Goal: Navigation & Orientation: Find specific page/section

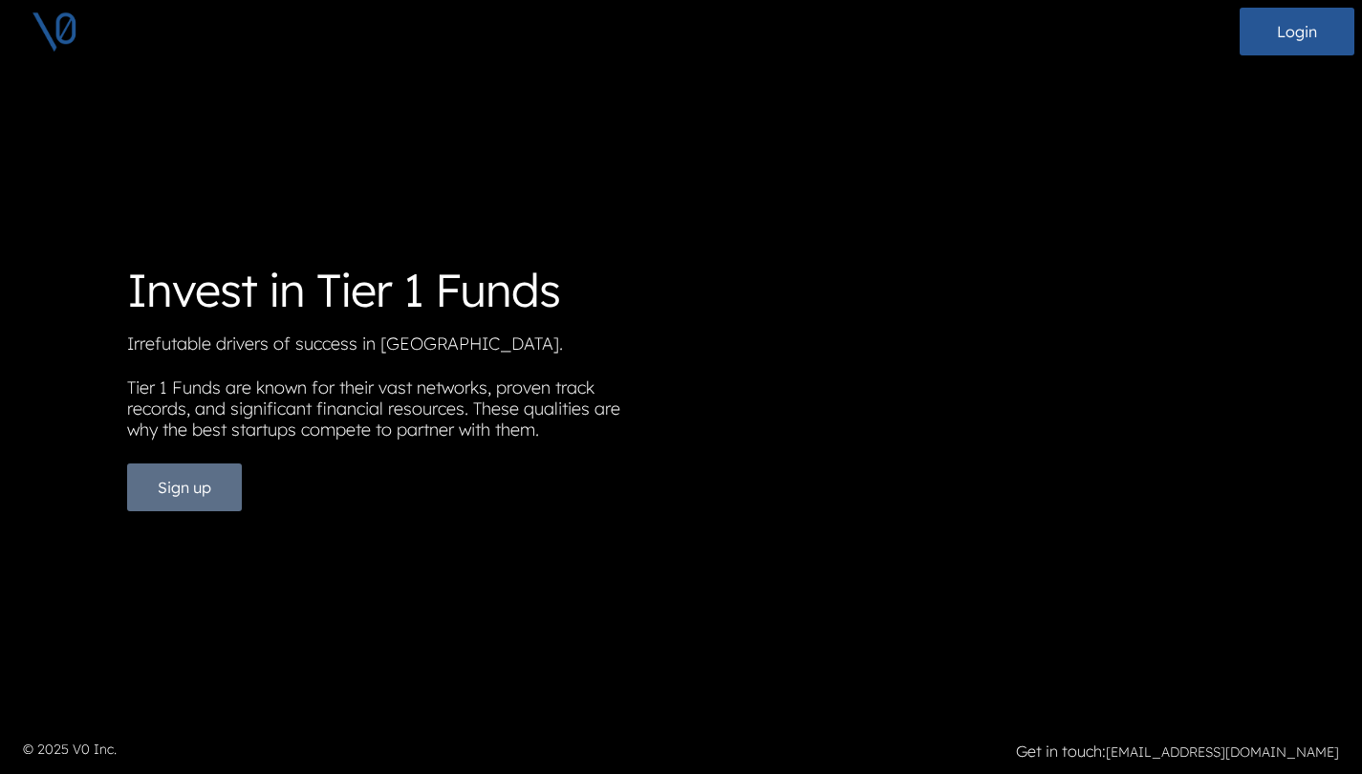
scroll to position [14, 0]
click at [231, 485] on button "Sign up" at bounding box center [184, 487] width 115 height 48
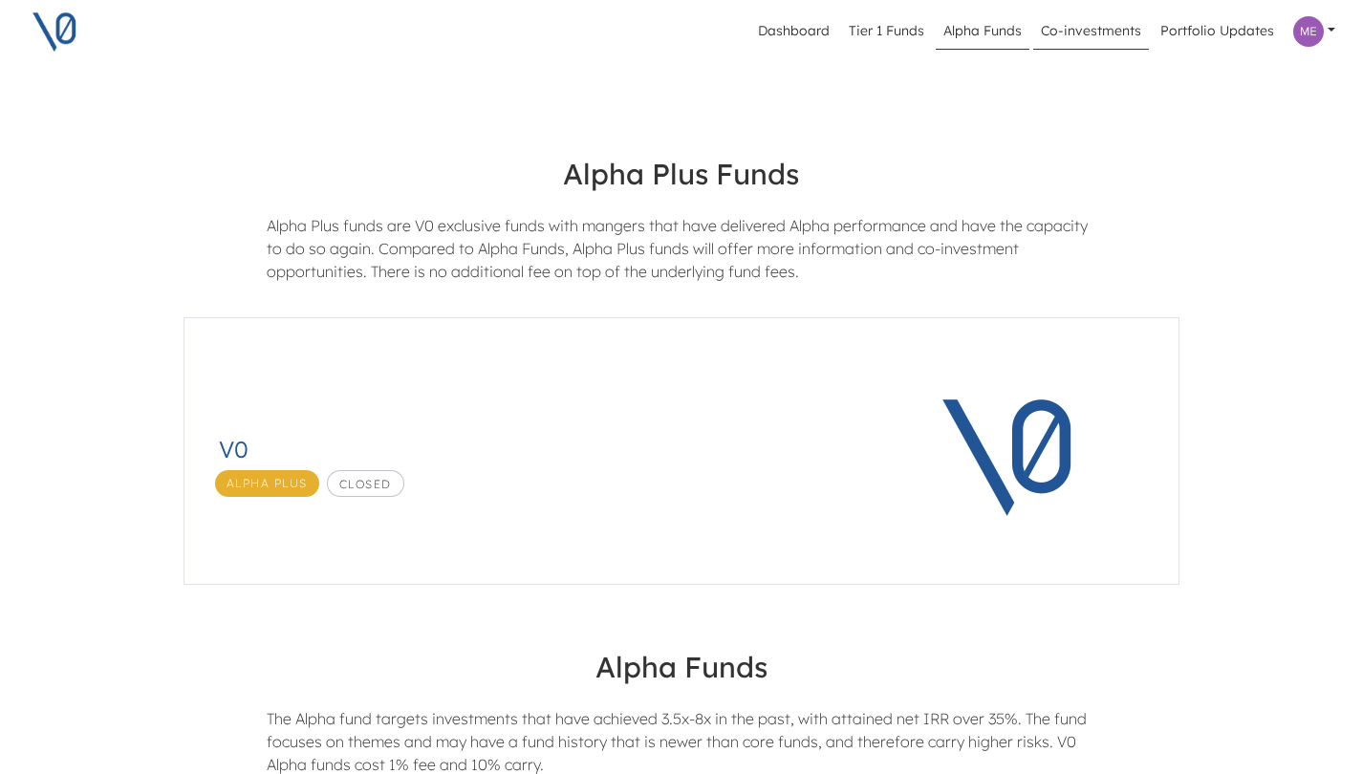
click at [1126, 26] on link "Co-investments" at bounding box center [1091, 31] width 116 height 36
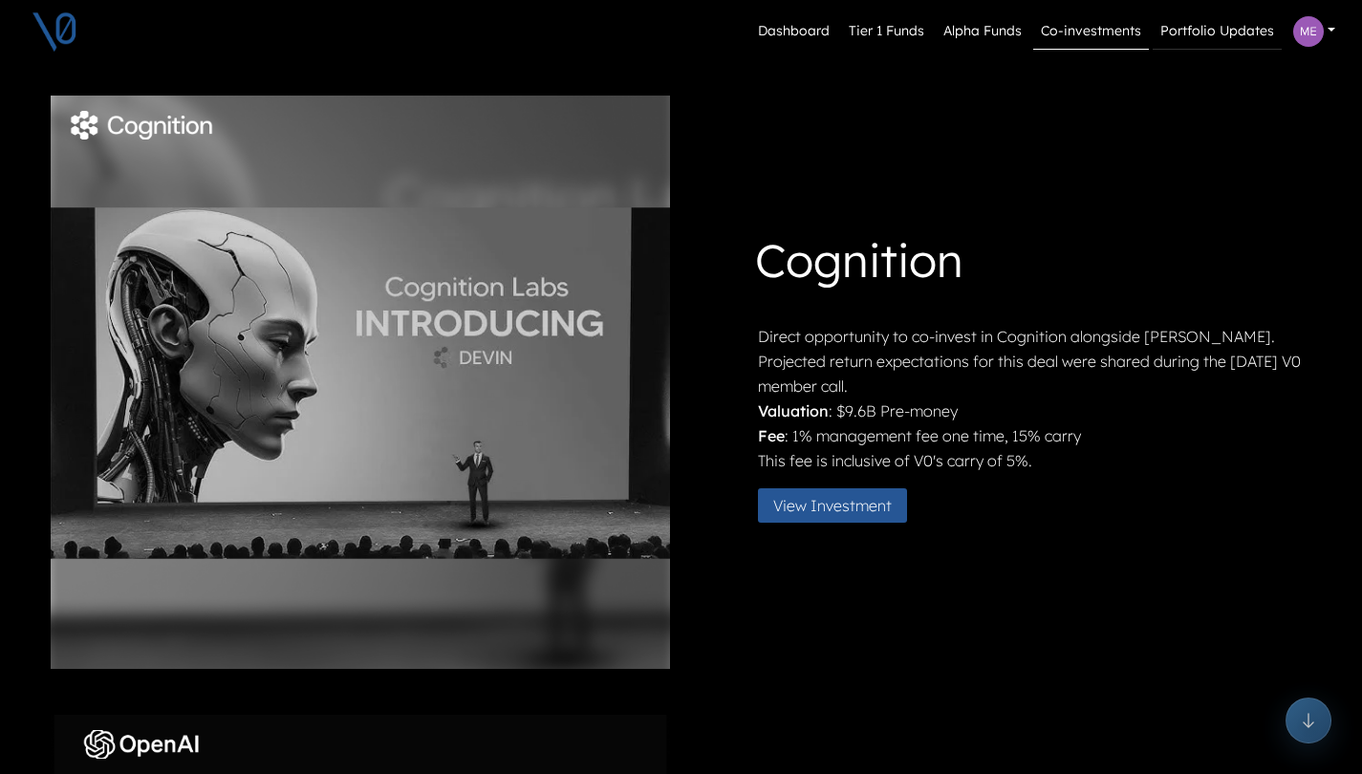
click at [1223, 34] on link "Portfolio Updates" at bounding box center [1216, 31] width 129 height 36
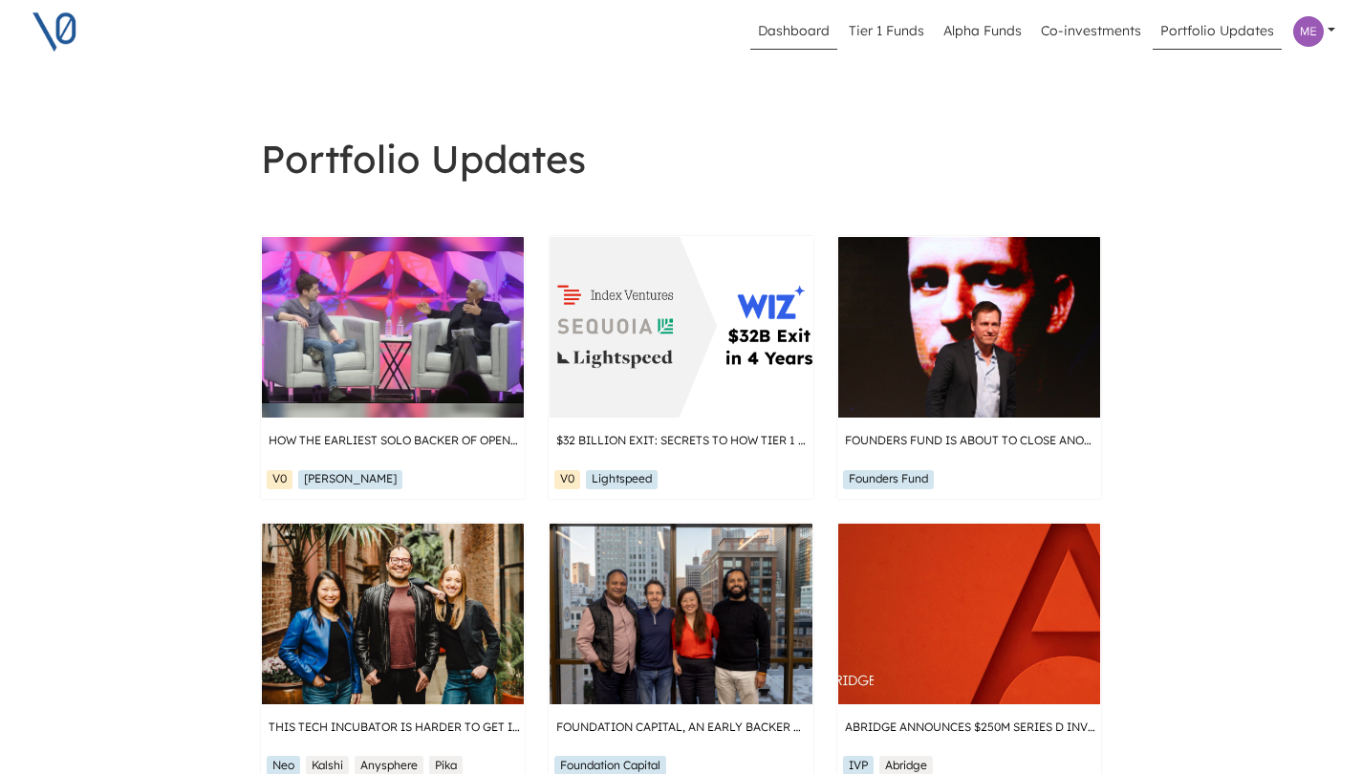
click at [776, 29] on link "Dashboard" at bounding box center [793, 31] width 87 height 36
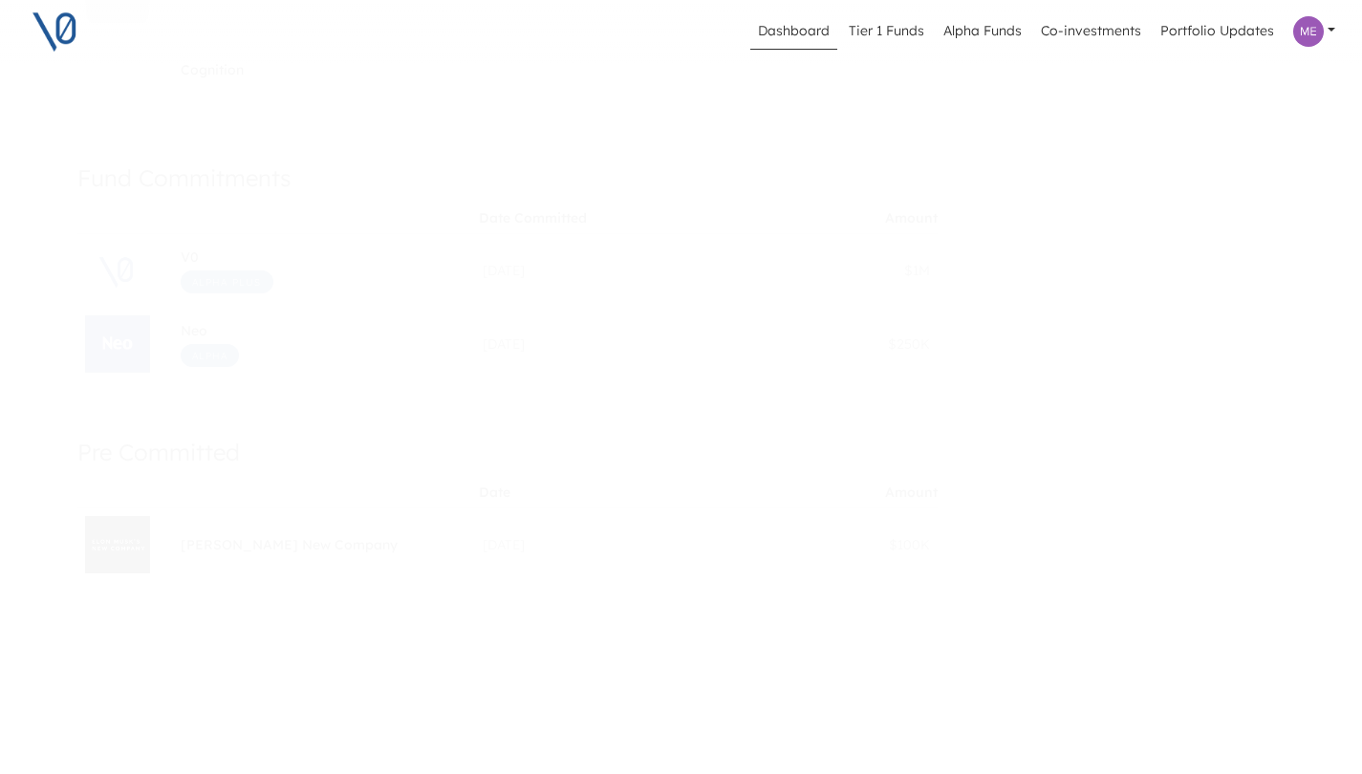
scroll to position [478, 0]
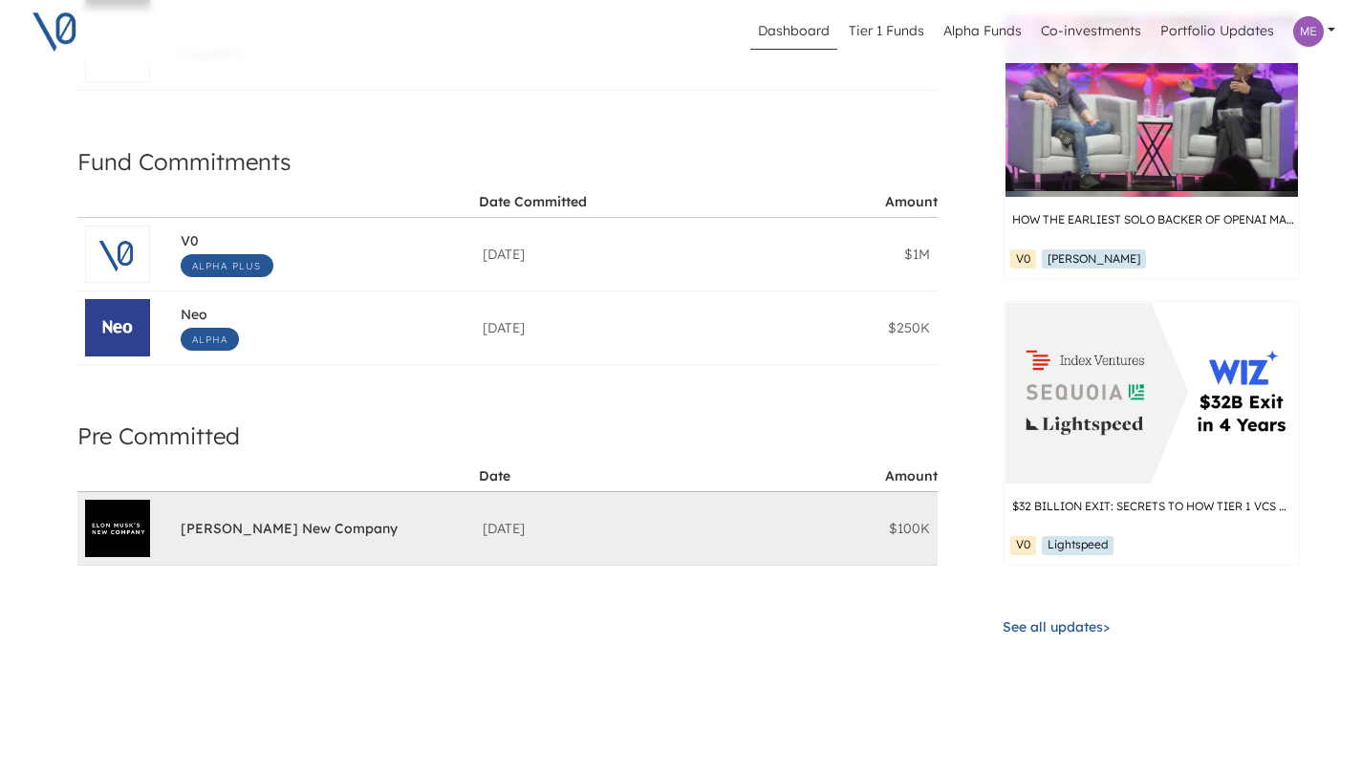
click at [317, 536] on span "Elon Musk's New Company" at bounding box center [289, 531] width 217 height 22
